Goal: Navigation & Orientation: Find specific page/section

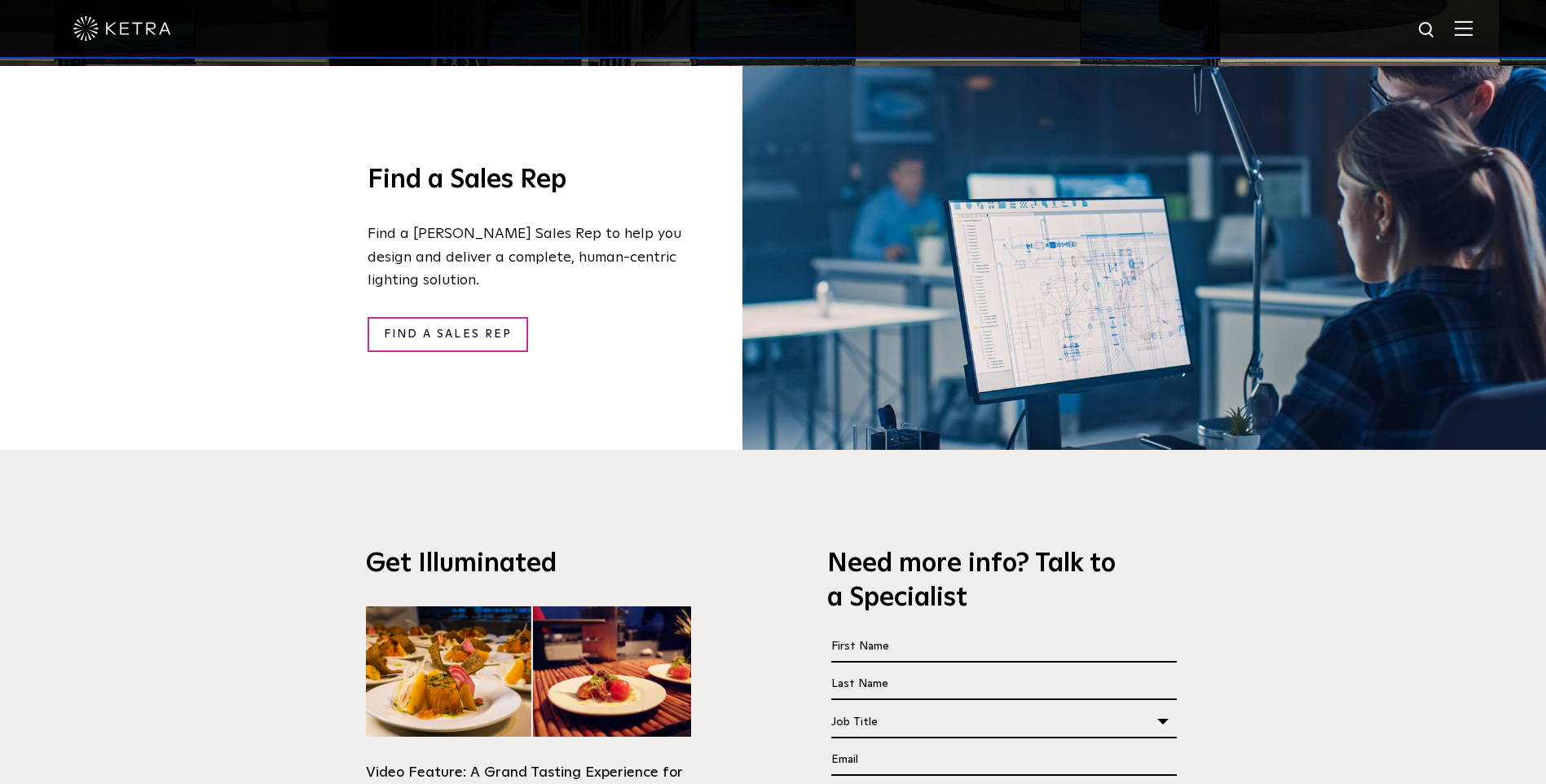
scroll to position [3015, 0]
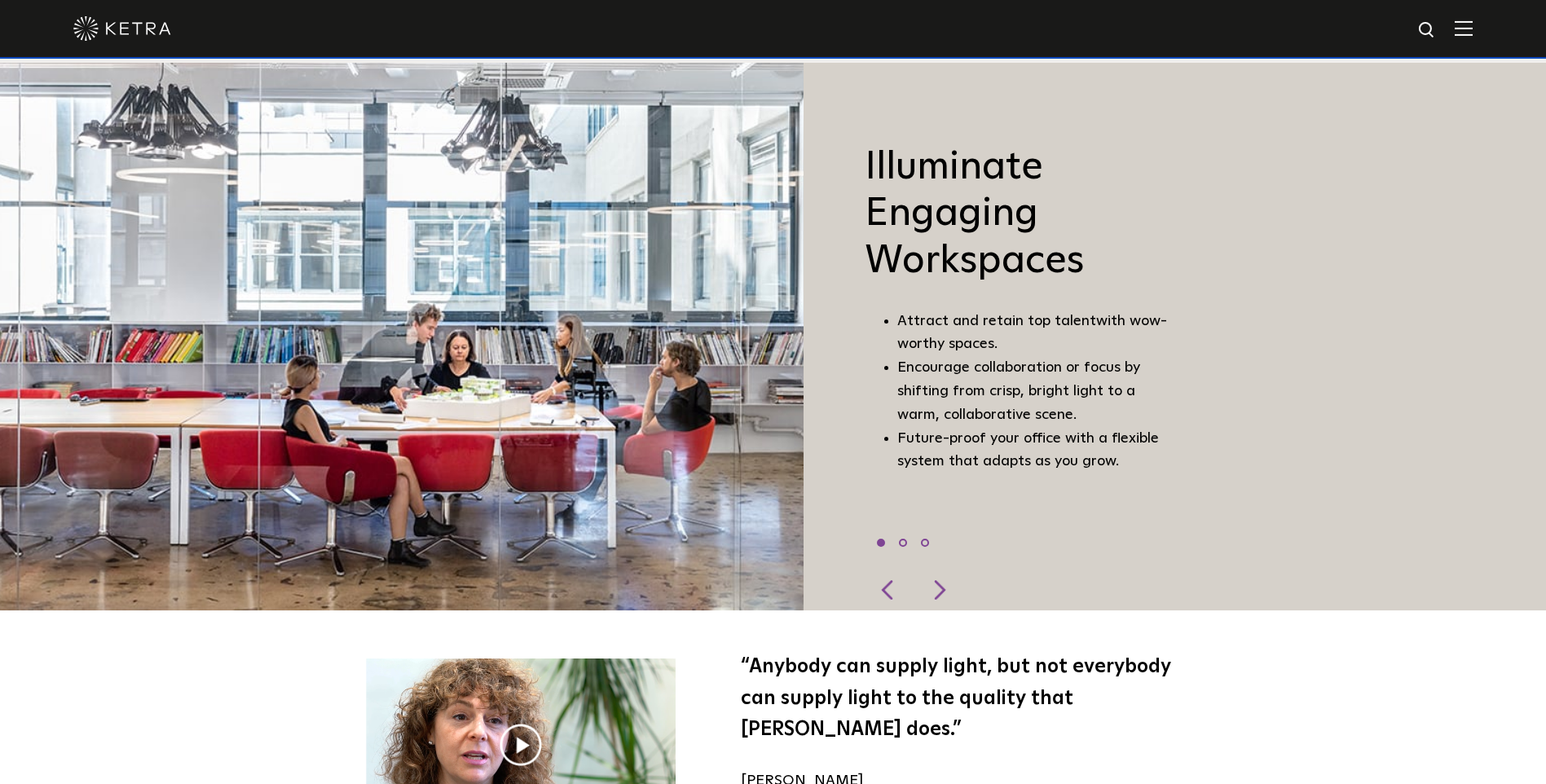
scroll to position [1223, 0]
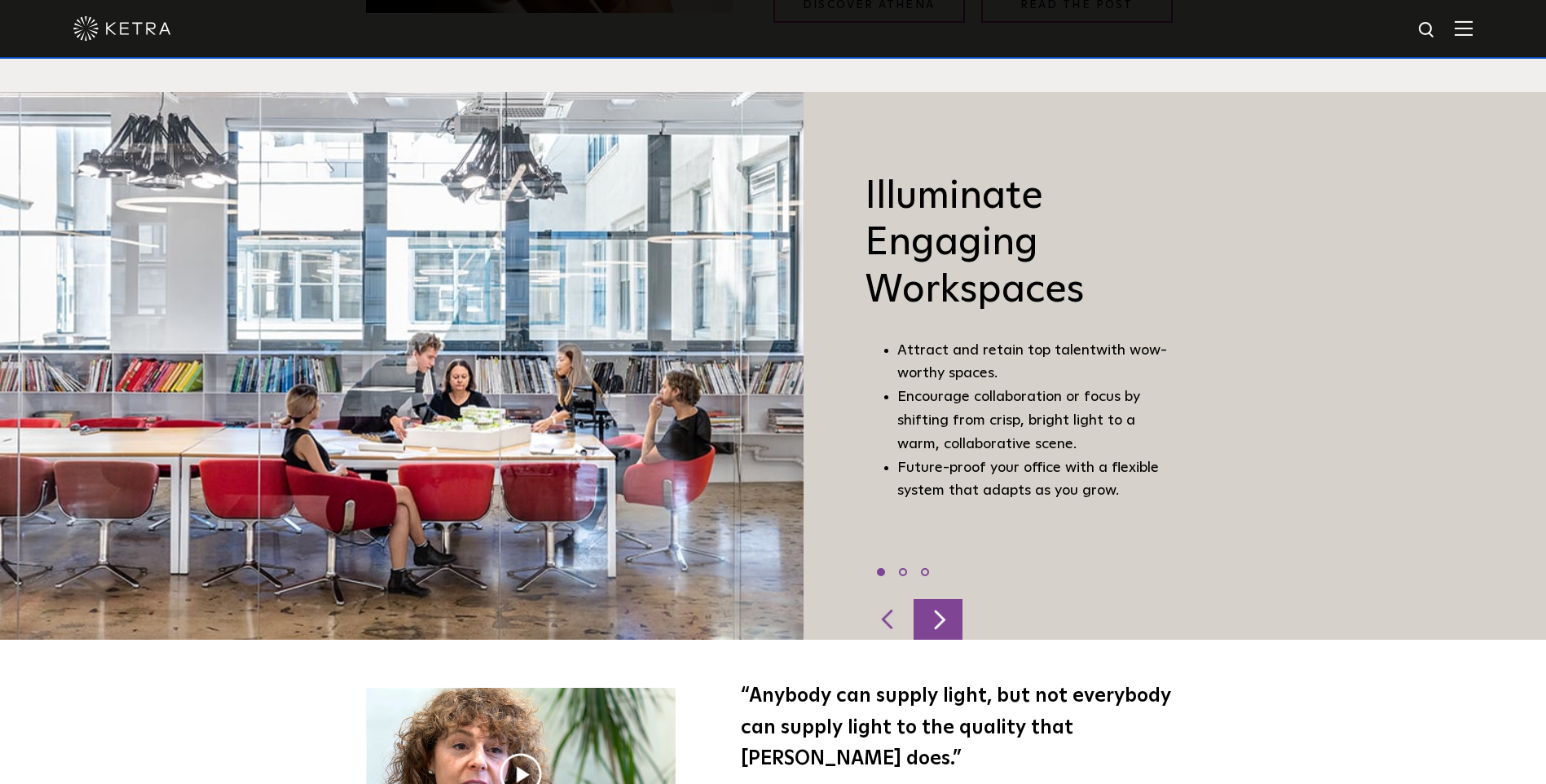
click at [936, 606] on div at bounding box center [937, 620] width 49 height 41
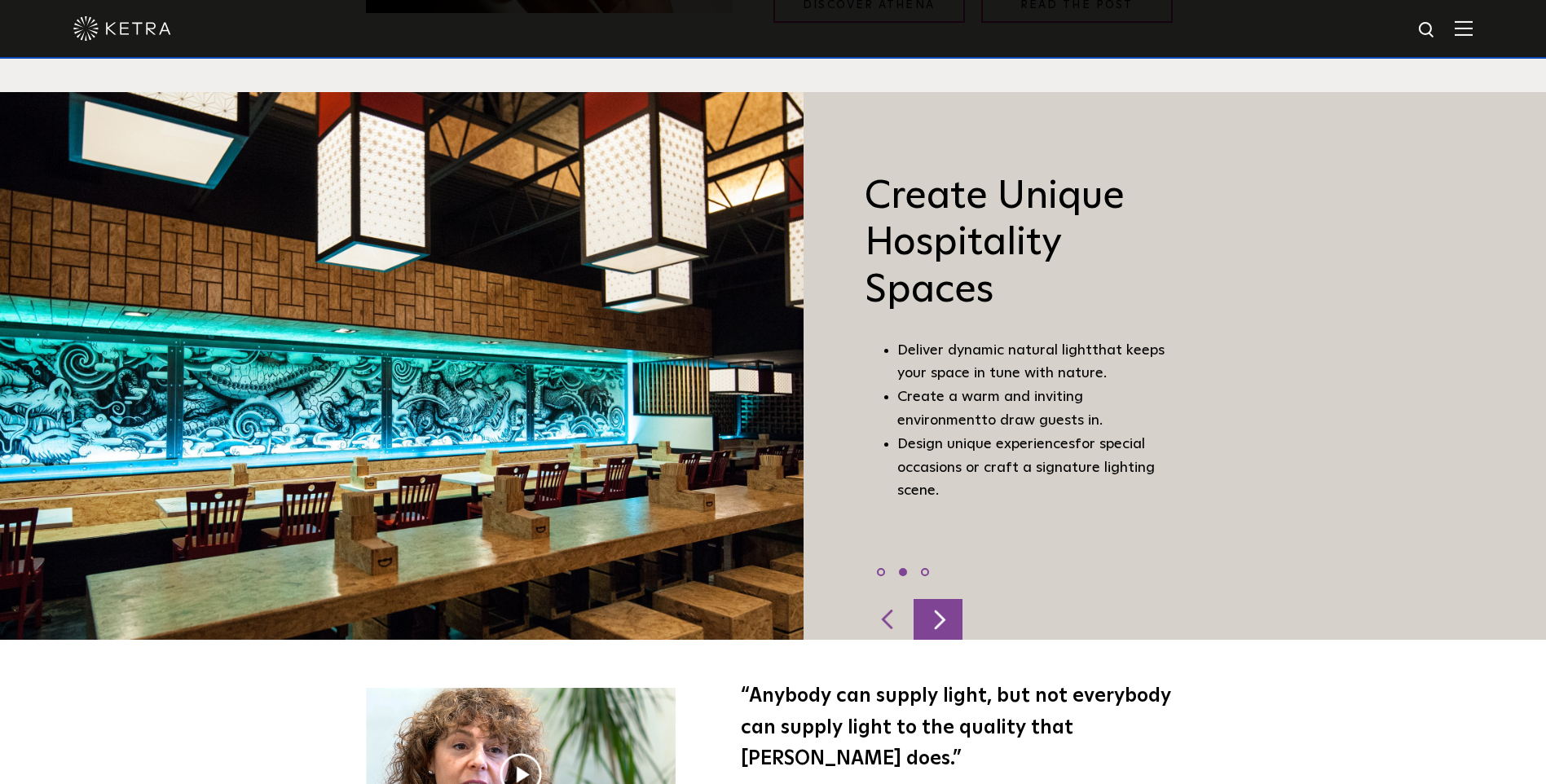
click at [936, 606] on div at bounding box center [937, 620] width 49 height 41
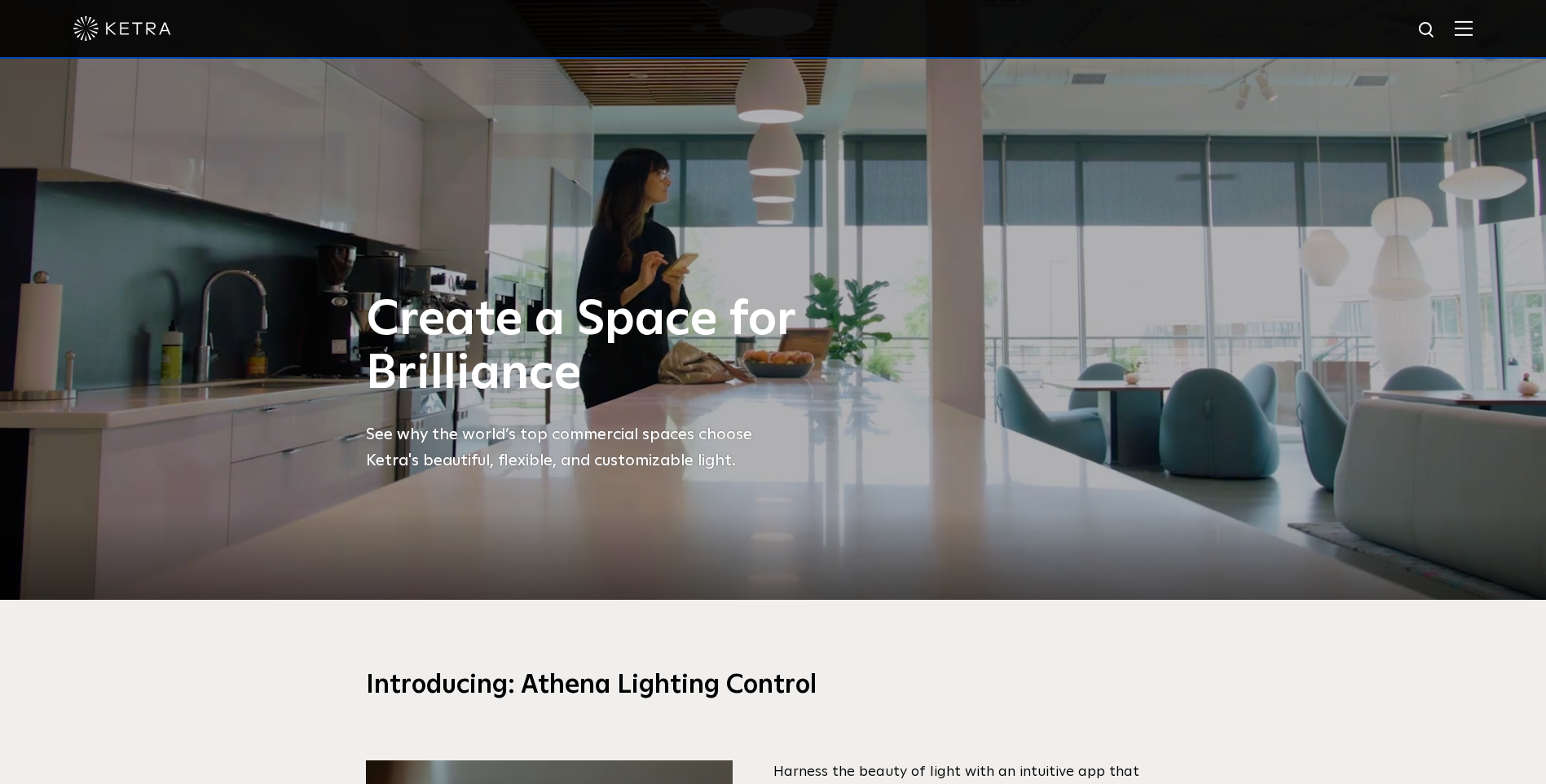
scroll to position [0, 0]
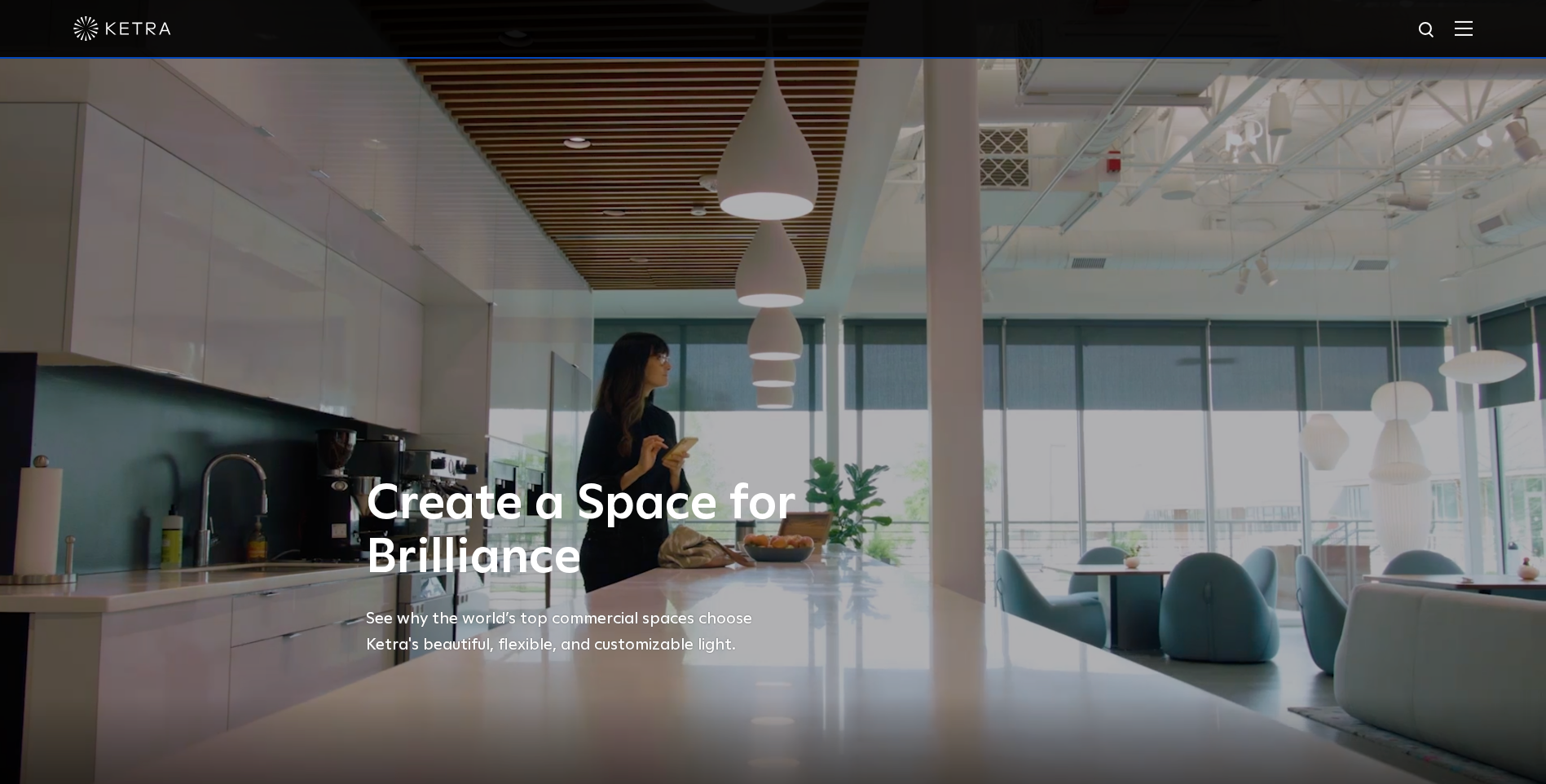
click at [126, 43] on div at bounding box center [772, 29] width 1399 height 57
